Goal: Transaction & Acquisition: Purchase product/service

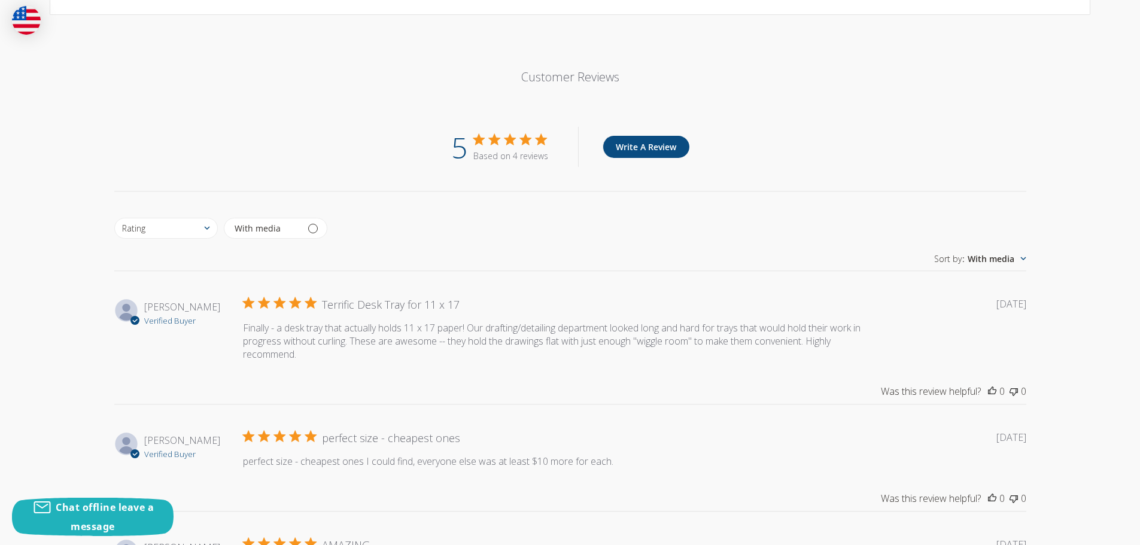
scroll to position [957, 0]
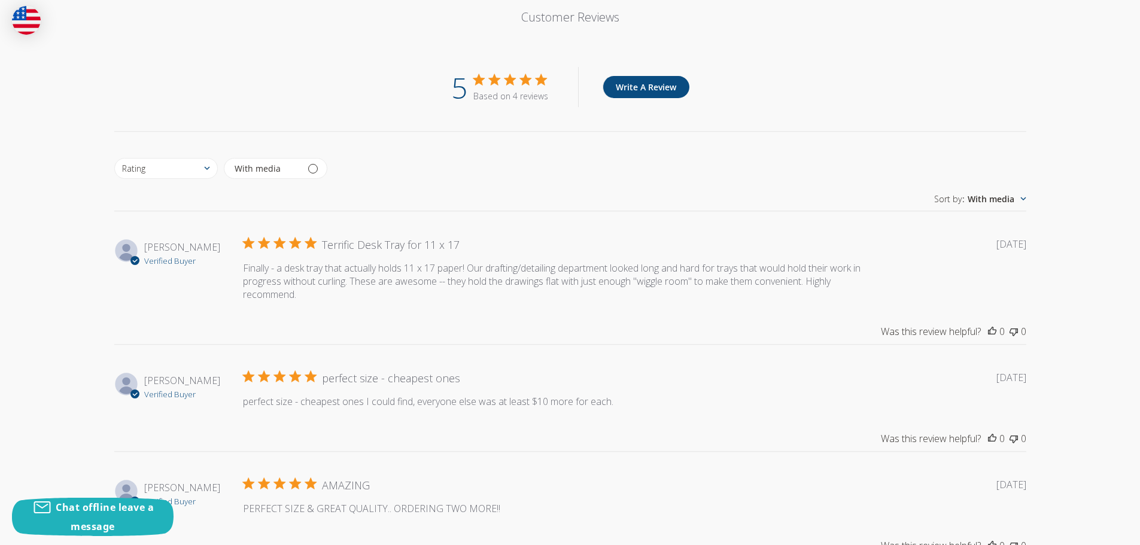
click at [1100, 473] on div "Customer Reviews 5 Based on 4 reviews Write A Review Rating Rating All ratings …" at bounding box center [570, 350] width 1140 height 767
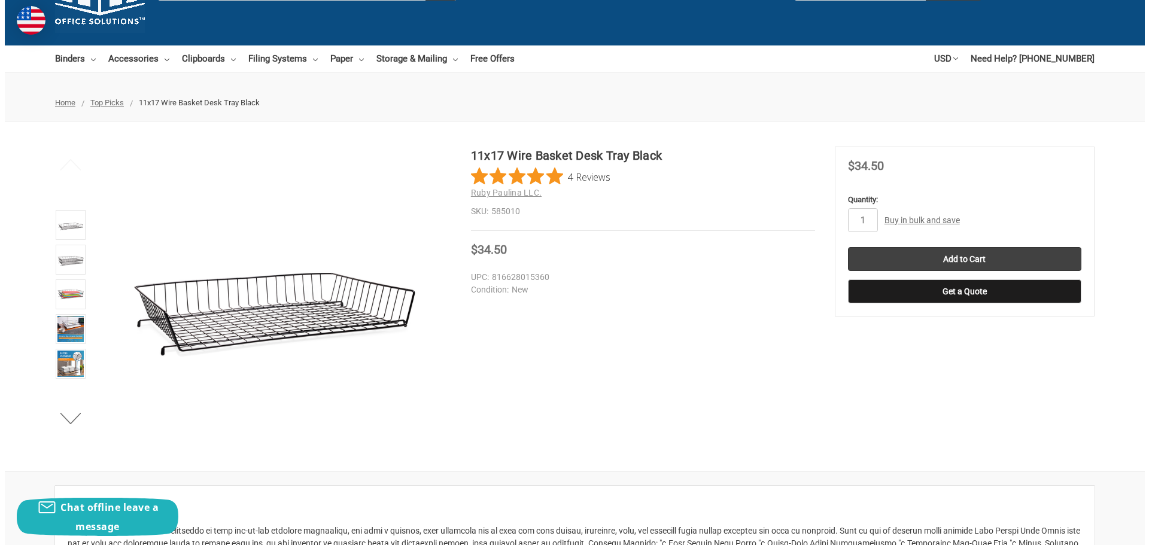
scroll to position [60, 0]
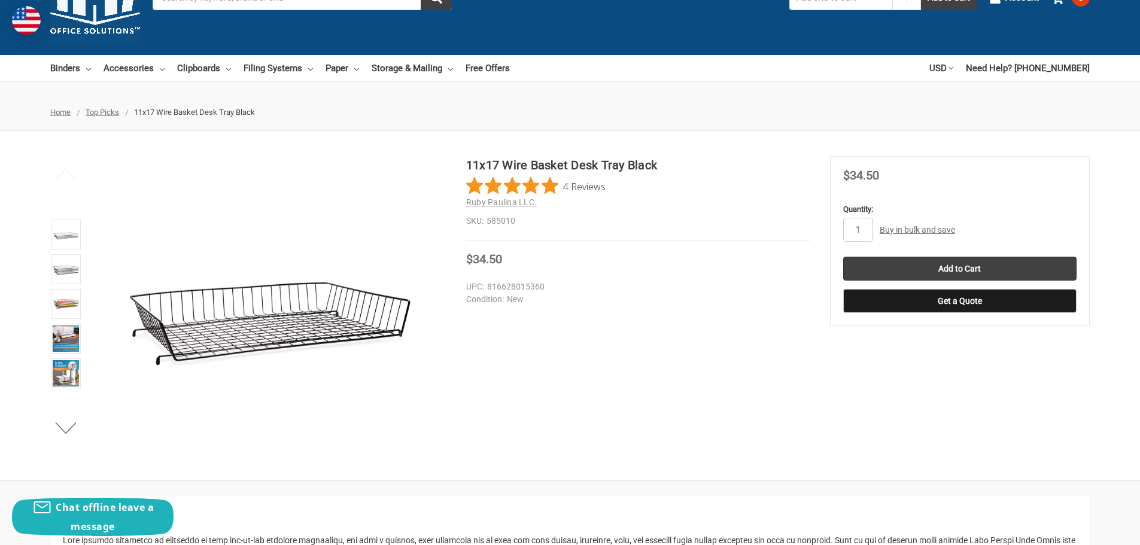
click at [919, 230] on link "Buy in bulk and save" at bounding box center [916, 230] width 75 height 10
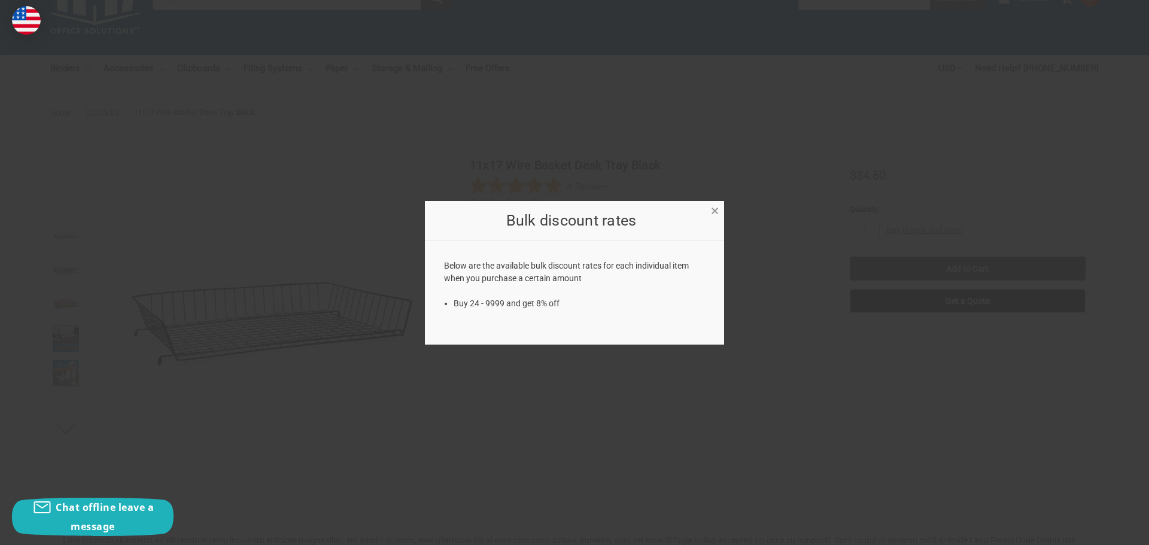
click at [713, 209] on span "×" at bounding box center [715, 210] width 8 height 17
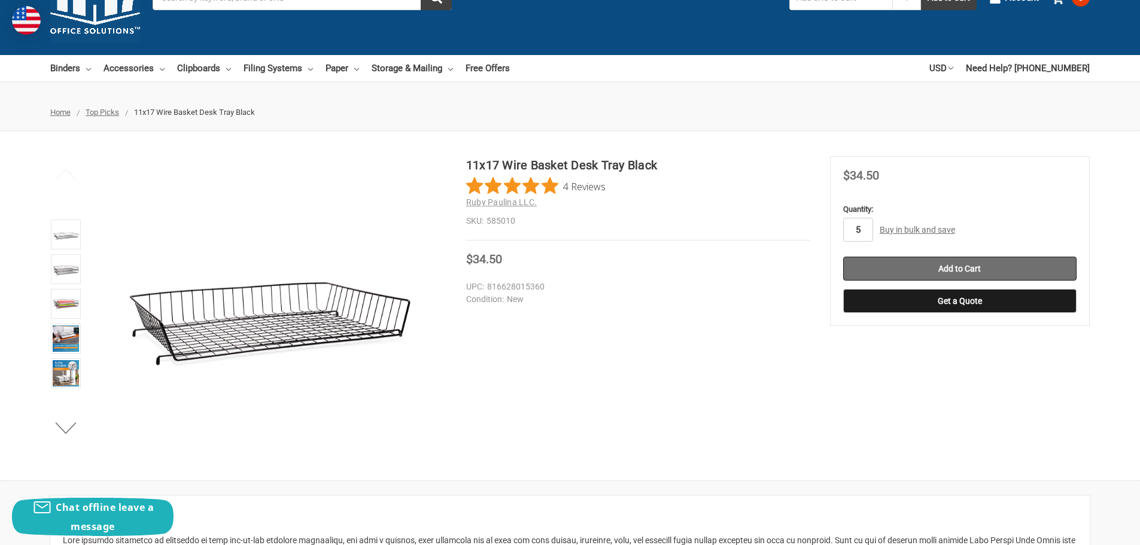
type input "5"
click at [984, 262] on input "Add to Cart" at bounding box center [959, 269] width 233 height 24
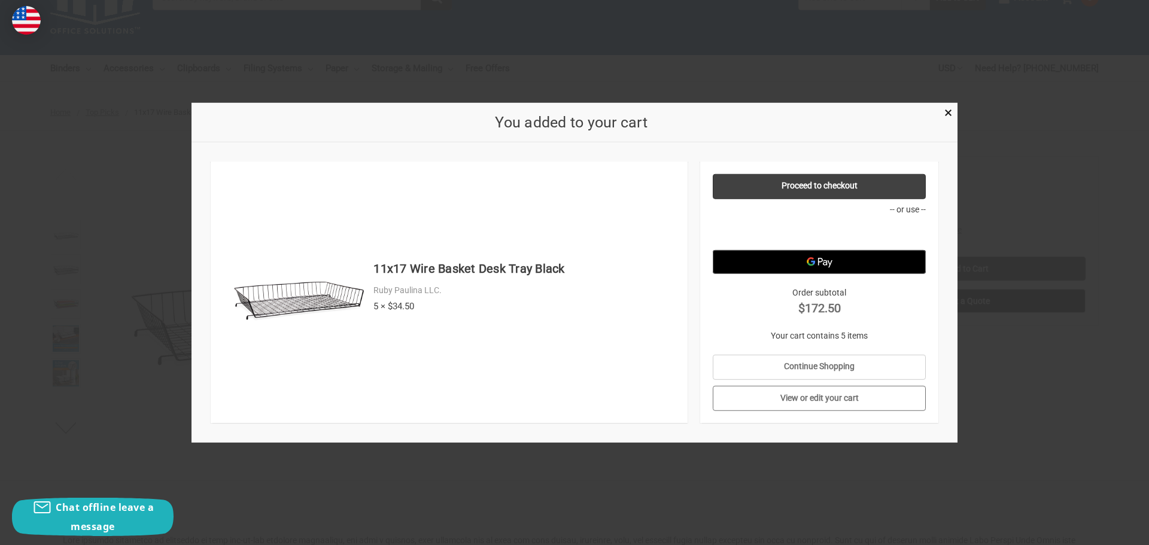
click at [827, 399] on link "View or edit your cart" at bounding box center [820, 398] width 214 height 25
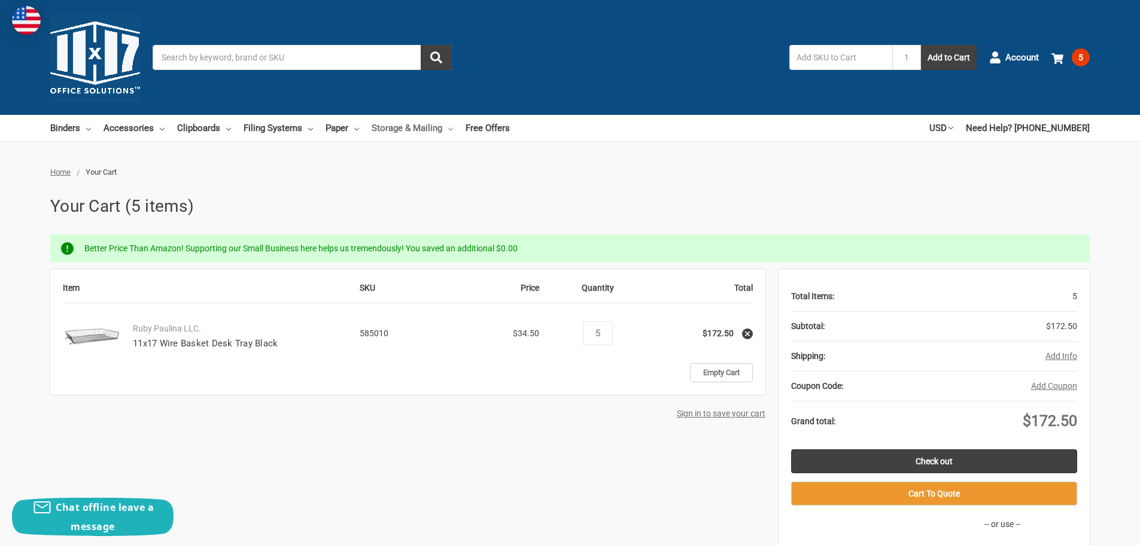
click at [448, 129] on icon at bounding box center [450, 129] width 5 height 5
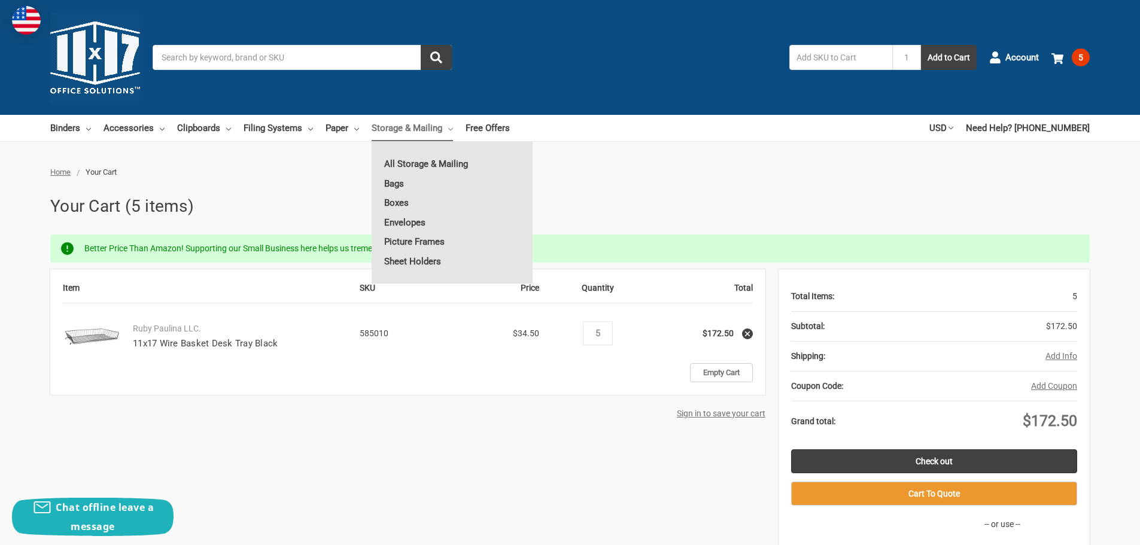
click at [279, 53] on input "Search" at bounding box center [302, 57] width 299 height 25
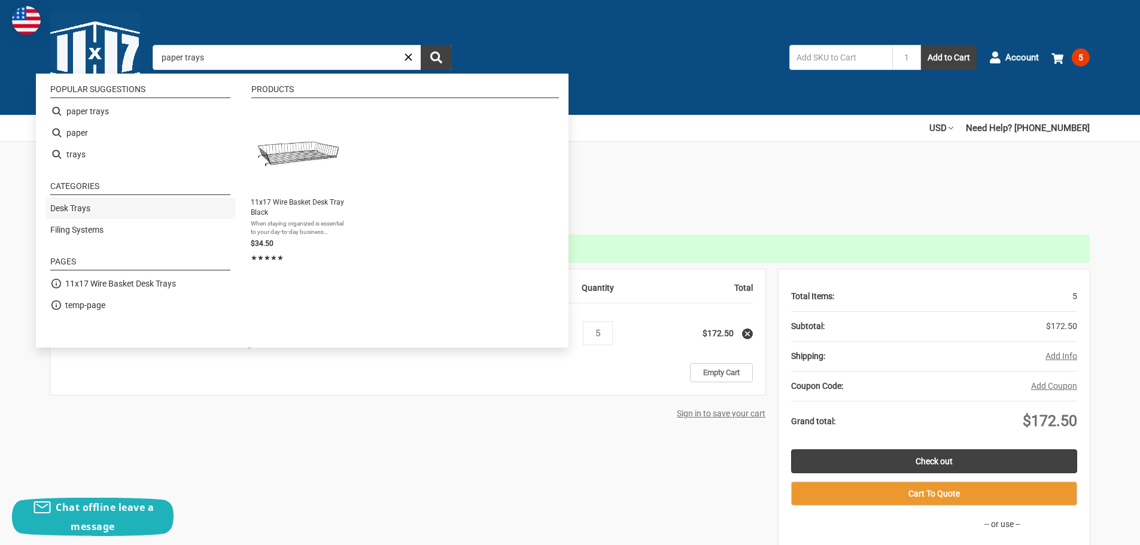
type input "paper trays"
click at [78, 209] on link "Desk Trays" at bounding box center [70, 208] width 40 height 13
